Goal: Task Accomplishment & Management: Use online tool/utility

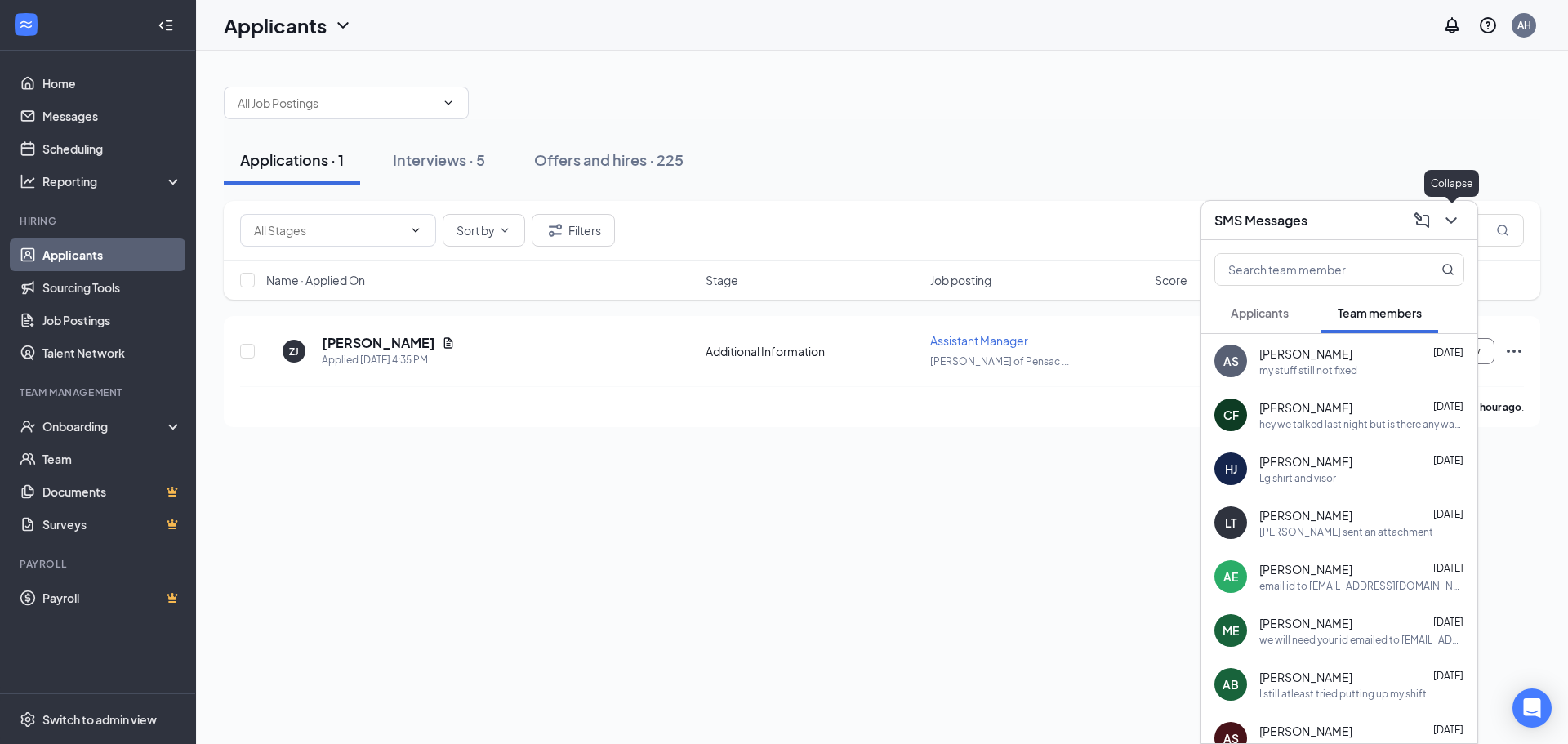
click at [1461, 219] on button at bounding box center [1451, 221] width 26 height 26
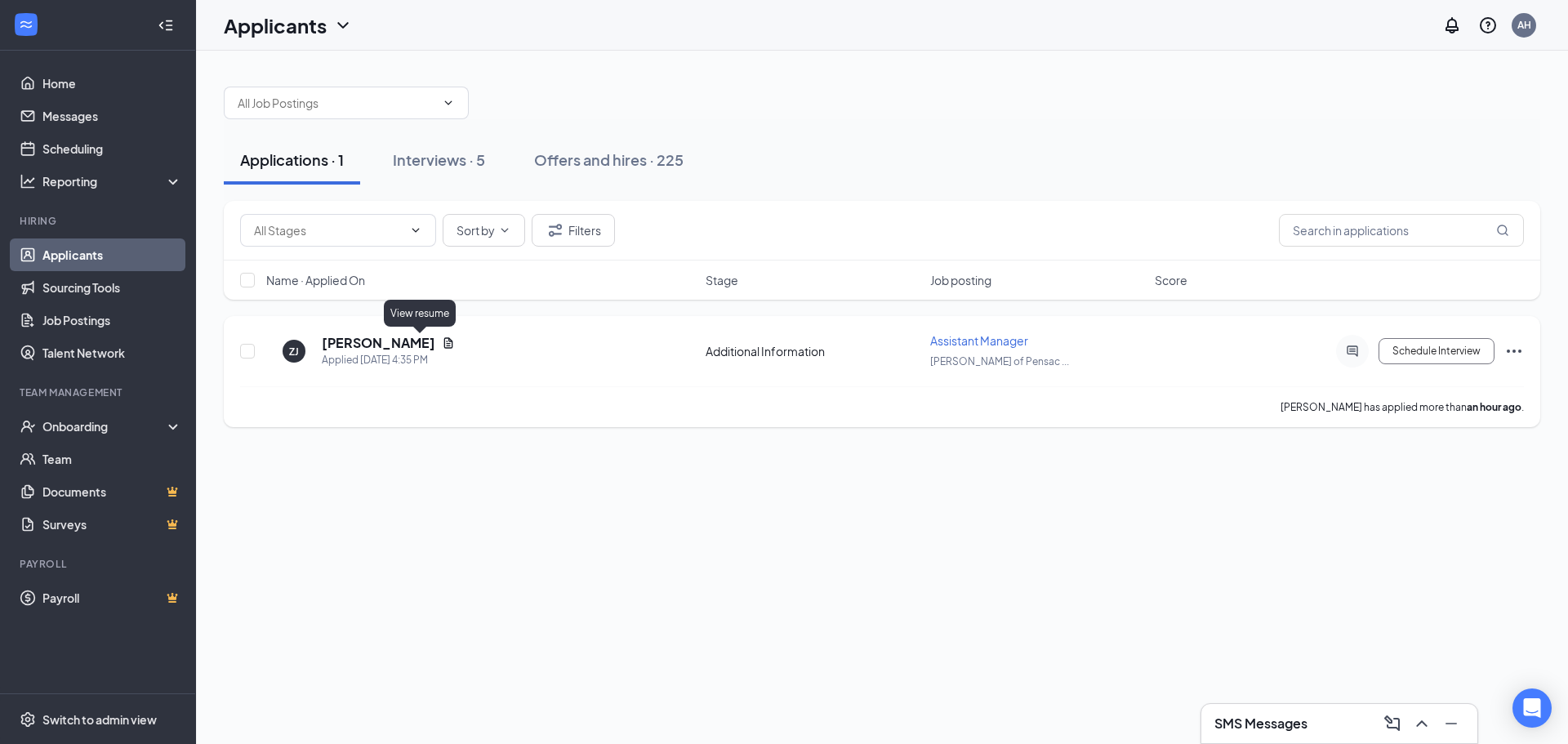
click at [441, 343] on icon "Document" at bounding box center [448, 343] width 13 height 13
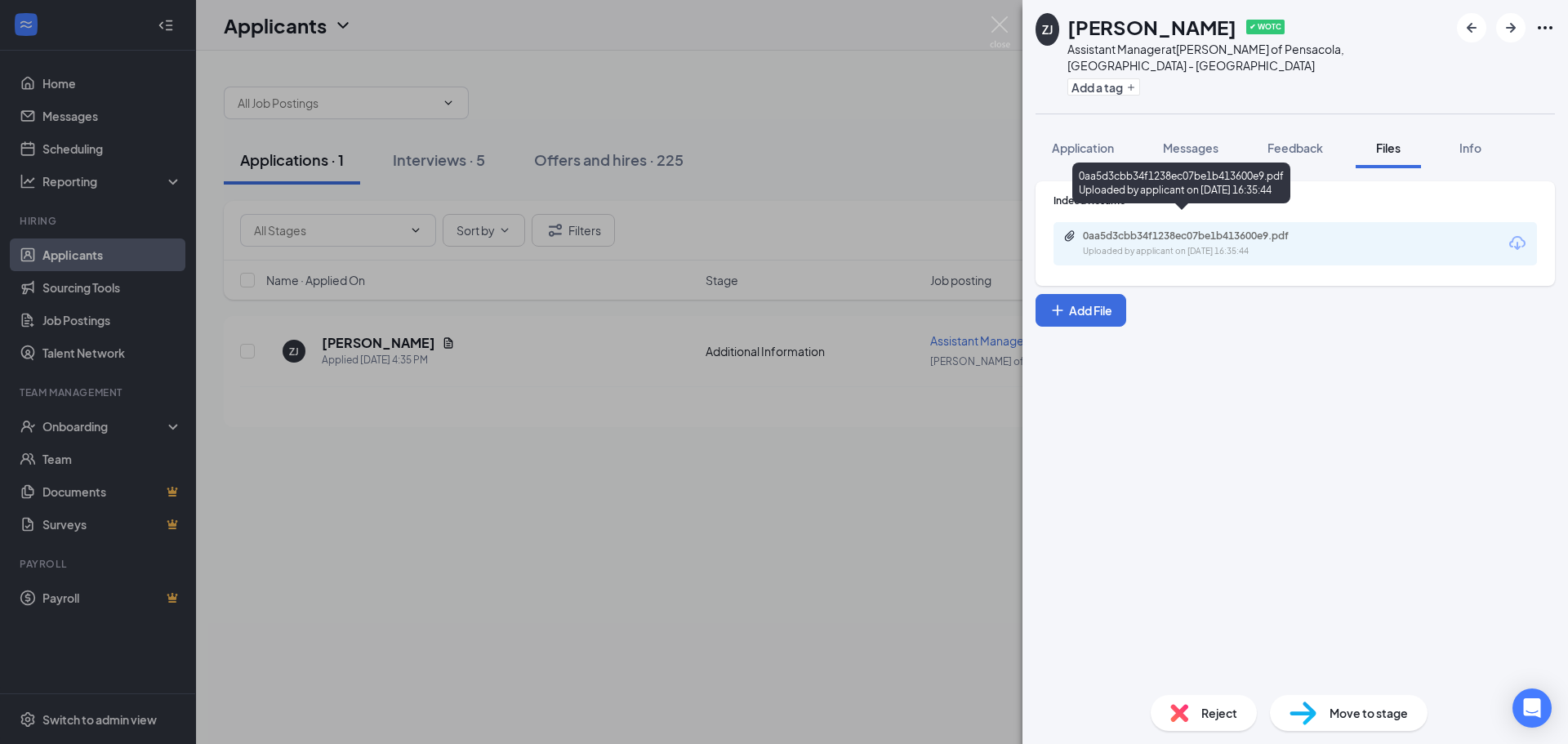
click at [1207, 244] on div "0aa5d3cbb34f1238ec07be1b413600e9.pdf Uploaded by applicant on [DATE] 16:35:44" at bounding box center [1295, 244] width 483 height 43
click at [1197, 245] on div "Uploaded by applicant on [DATE] 16:35:44" at bounding box center [1206, 252] width 245 height 13
click at [576, 61] on div "ZJ [PERSON_NAME] ✔ WOTC Assistant Manager at [PERSON_NAME] of [GEOGRAPHIC_DATA]…" at bounding box center [784, 372] width 1568 height 744
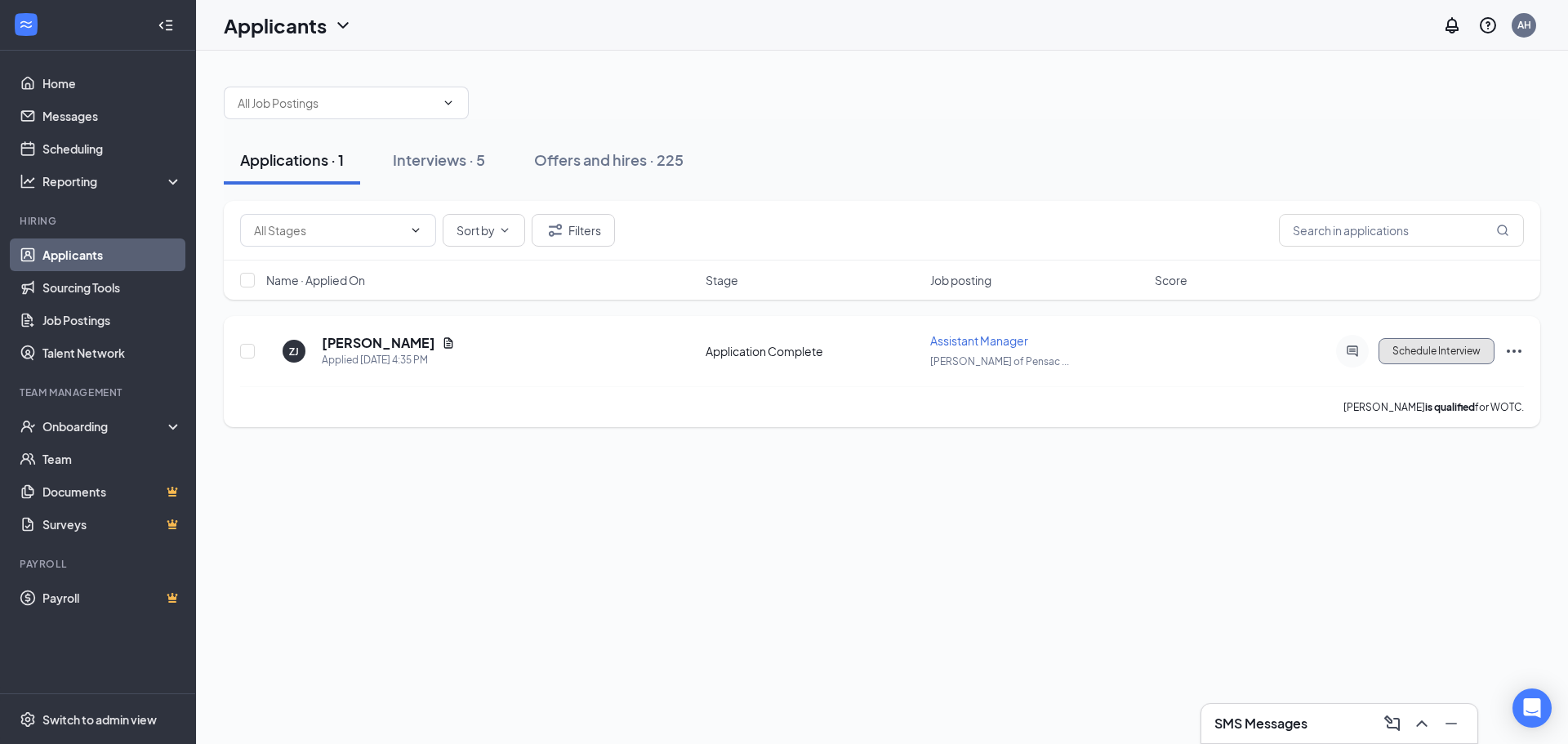
click at [1473, 346] on button "Schedule Interview" at bounding box center [1436, 352] width 116 height 26
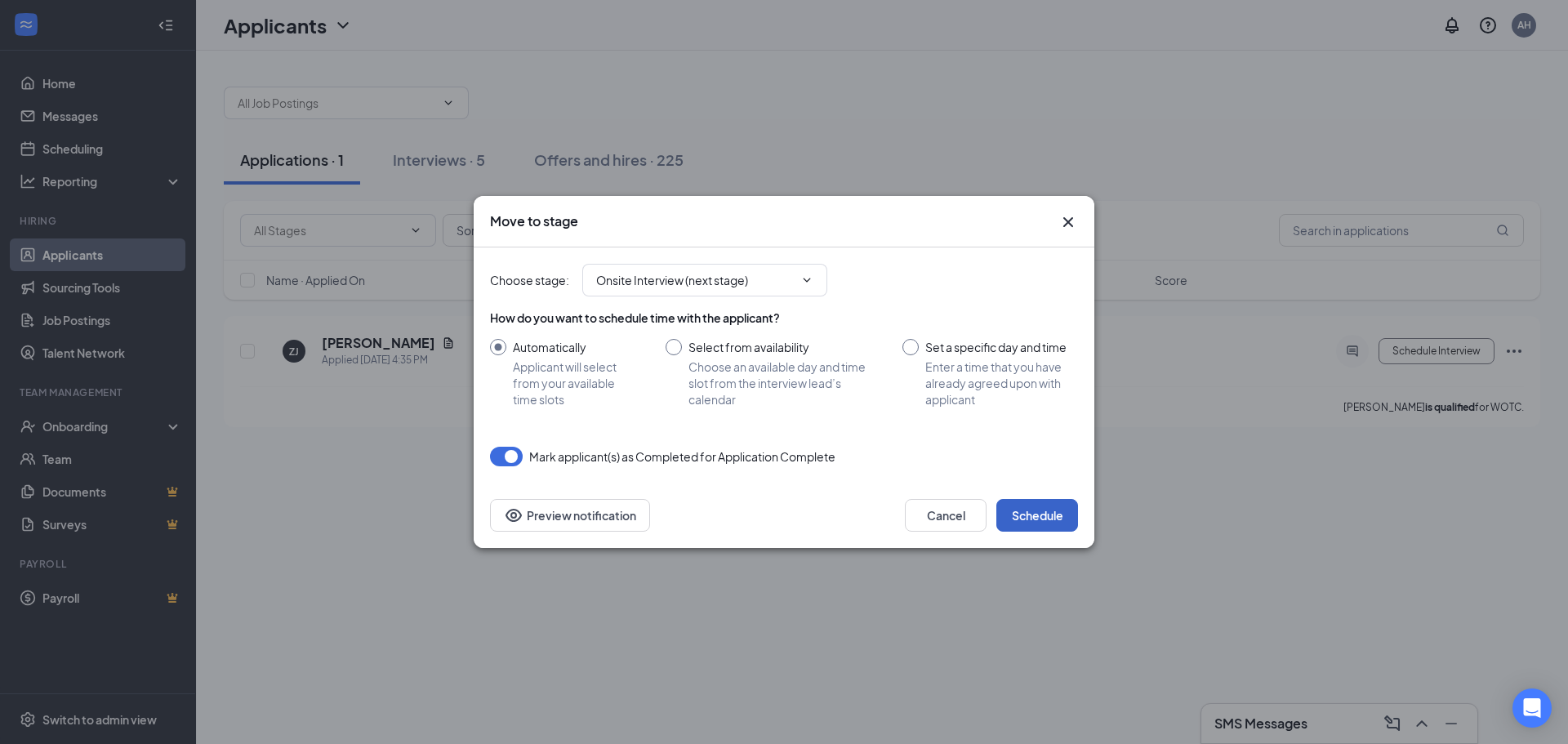
click at [1065, 527] on button "Schedule" at bounding box center [1037, 515] width 82 height 33
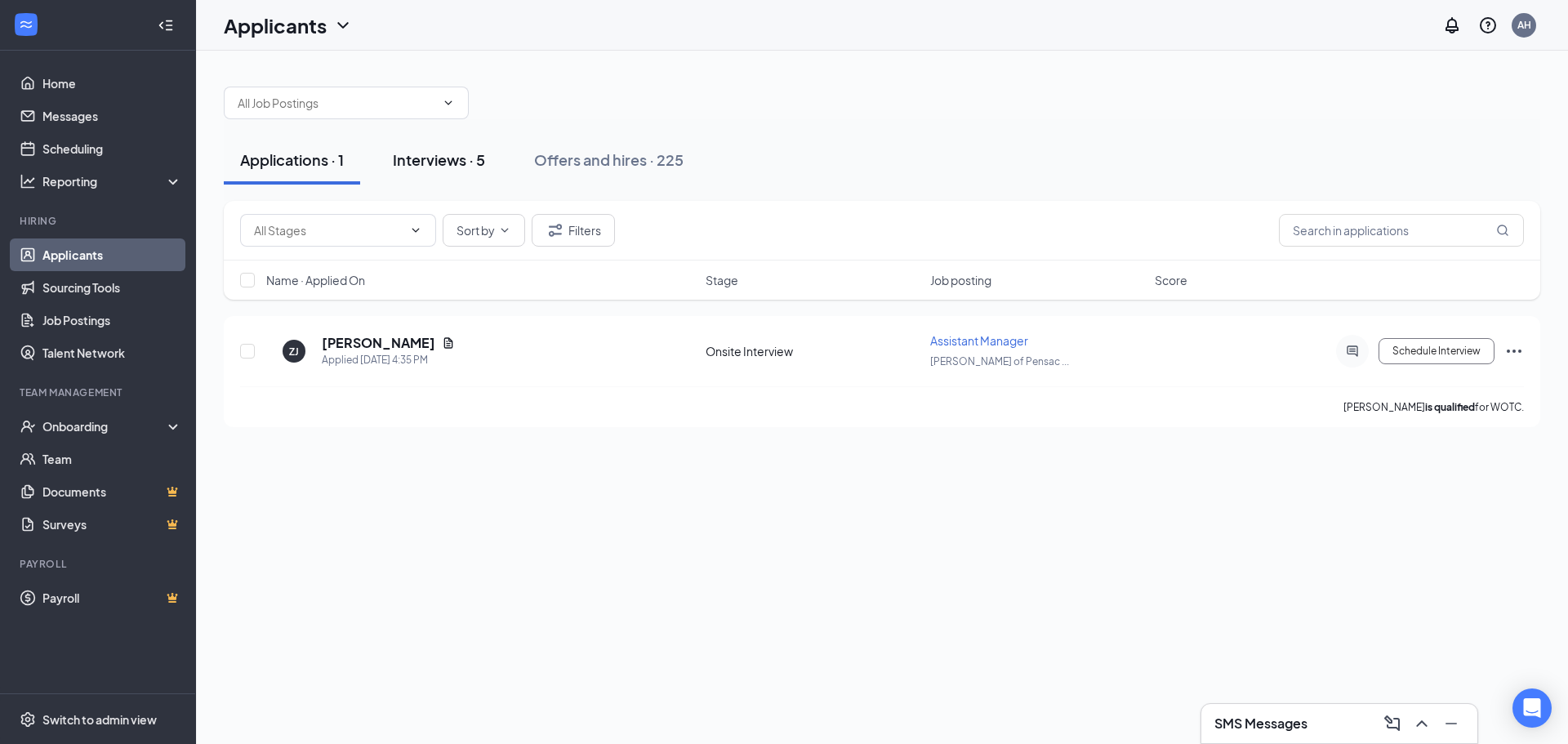
click at [450, 172] on button "Interviews · 5" at bounding box center [438, 160] width 125 height 49
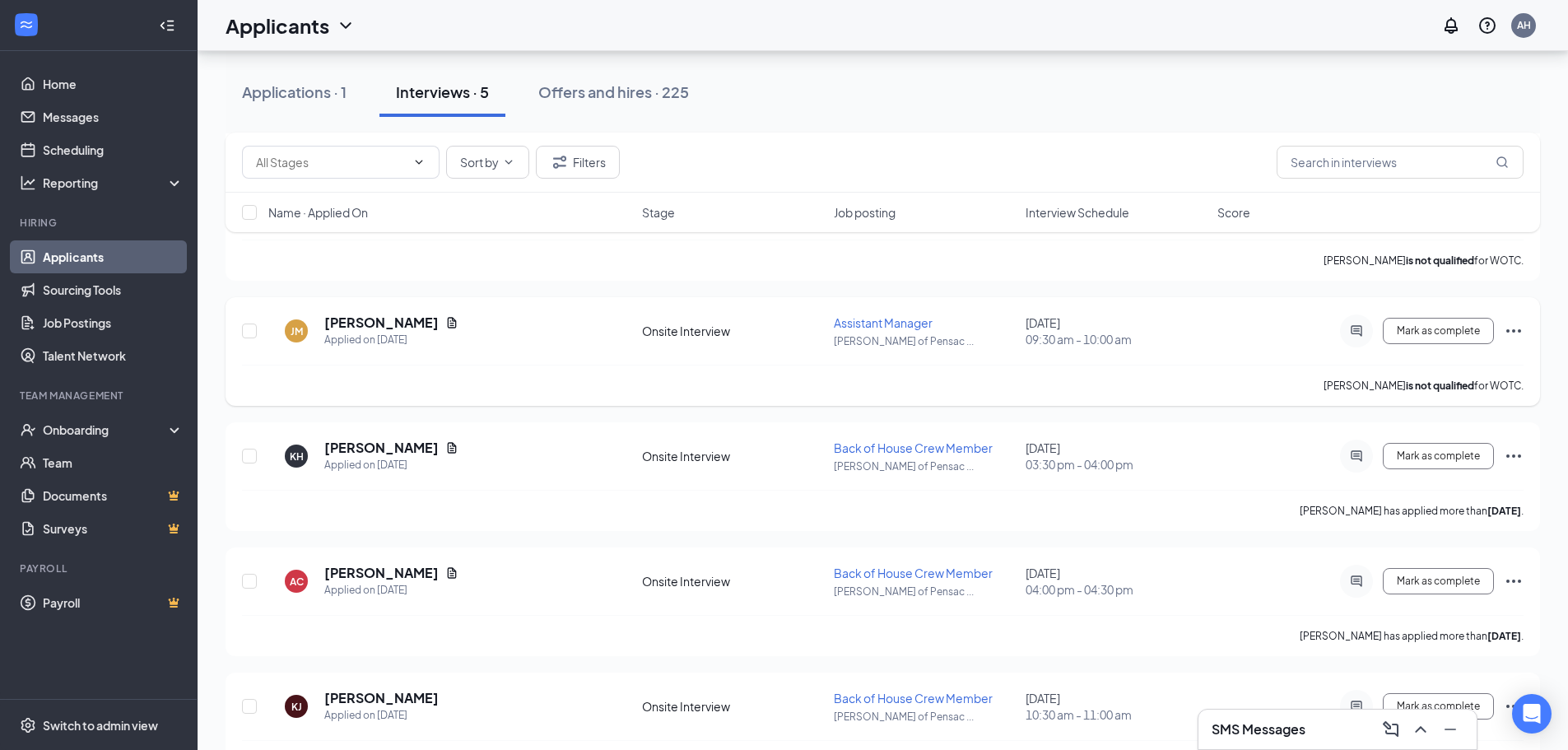
scroll to position [323, 0]
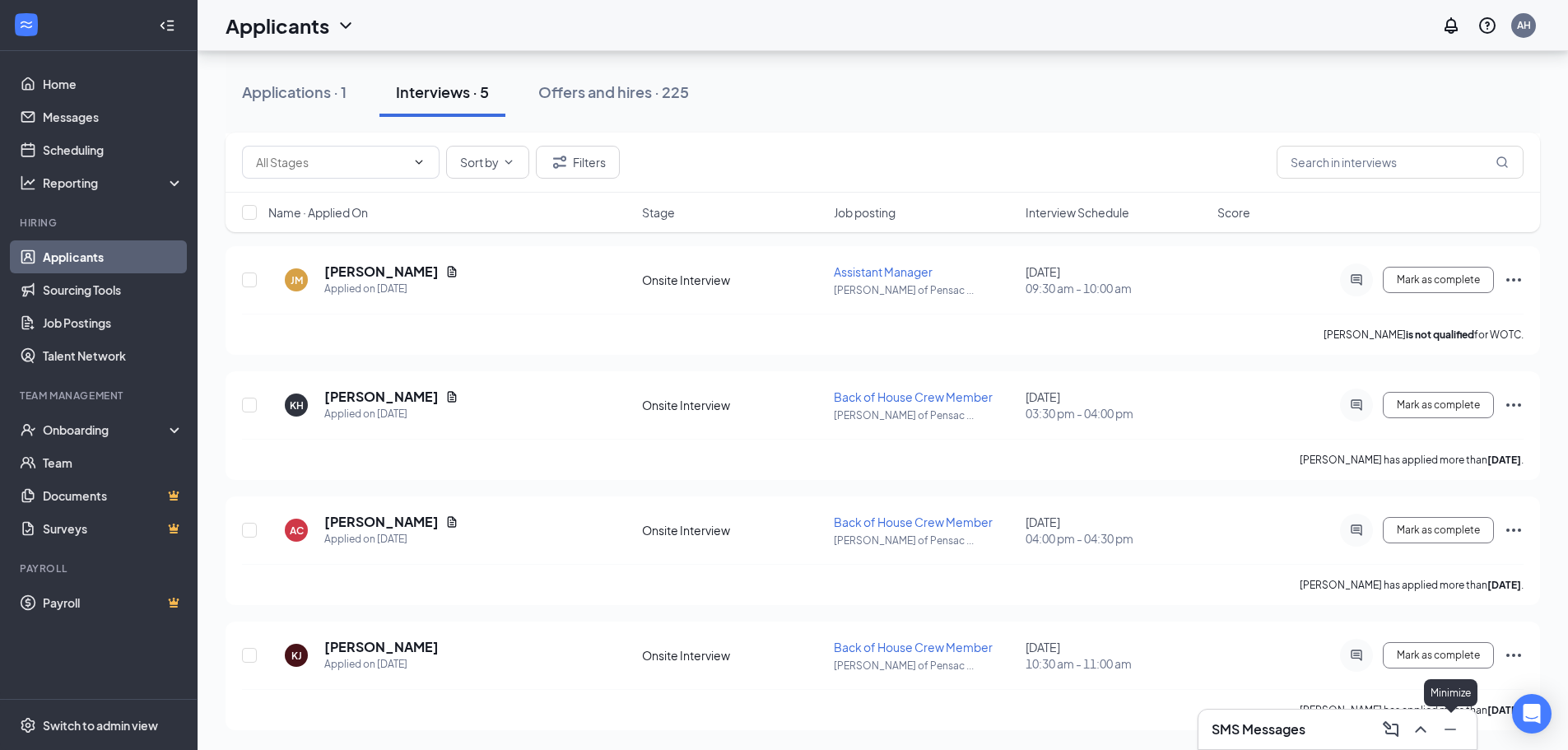
click at [1453, 724] on icon "Minimize" at bounding box center [1450, 729] width 20 height 20
